Goal: Obtain resource: Download file/media

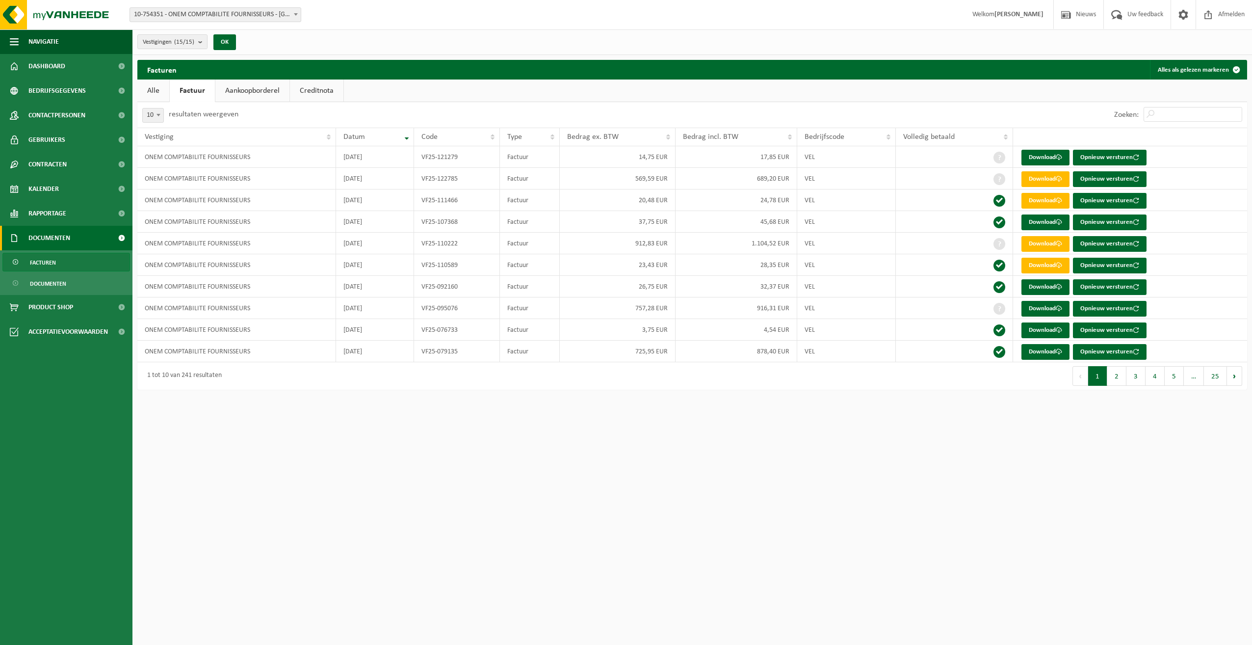
click at [328, 87] on link "Creditnota" at bounding box center [316, 90] width 53 height 23
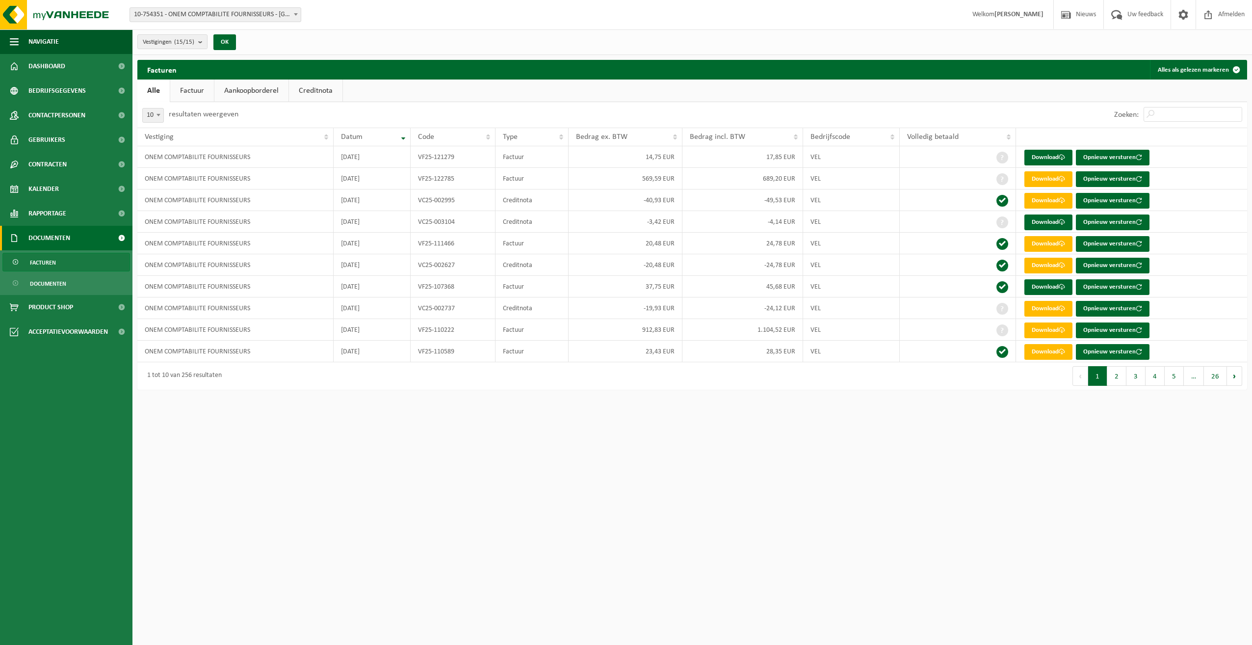
click at [321, 86] on link "Creditnota" at bounding box center [315, 90] width 53 height 23
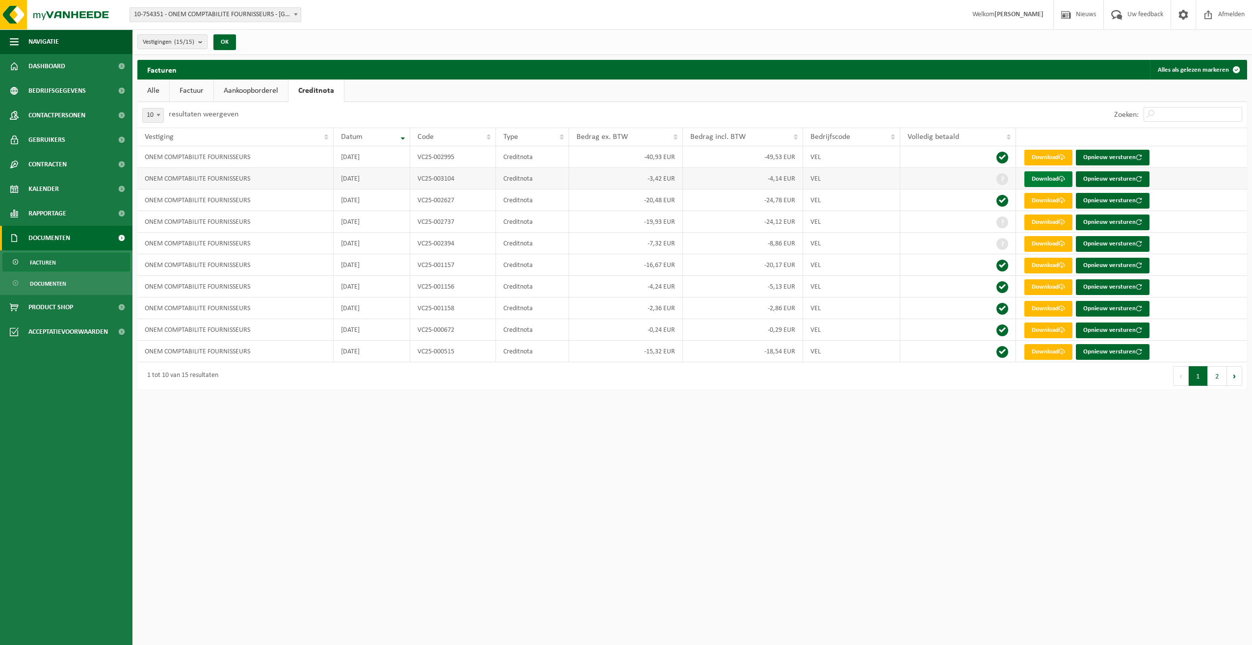
click at [1048, 174] on link "Download" at bounding box center [1048, 179] width 48 height 16
click at [1059, 158] on link "Download" at bounding box center [1048, 158] width 48 height 16
